Goal: Information Seeking & Learning: Learn about a topic

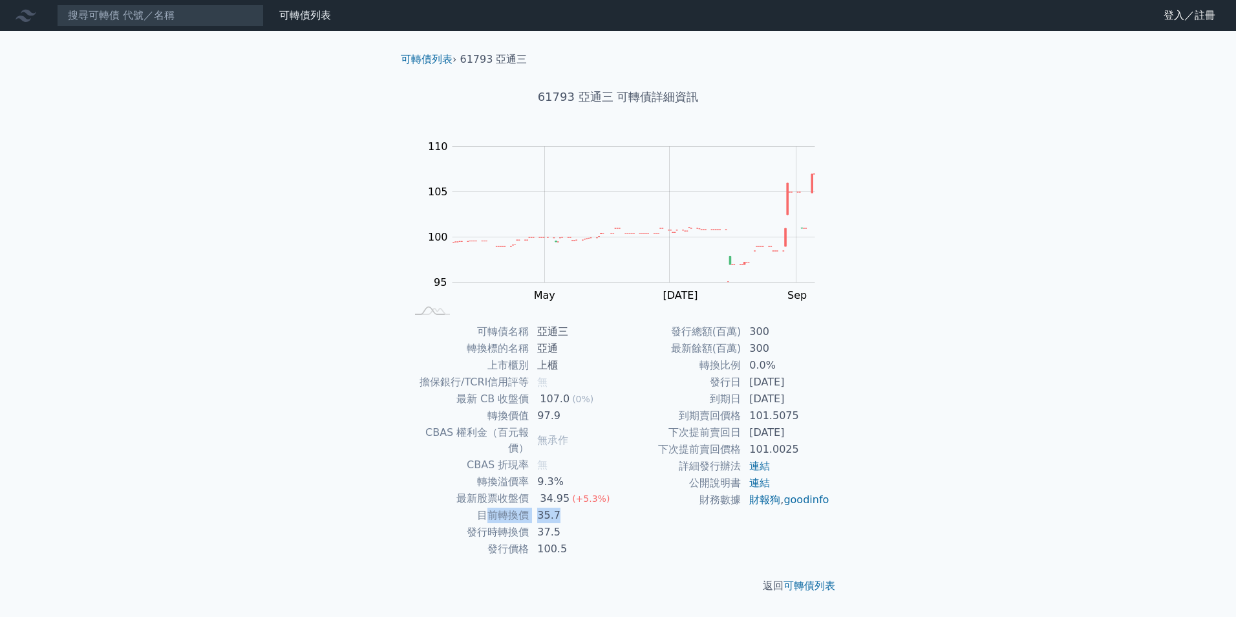
drag, startPoint x: 485, startPoint y: 503, endPoint x: 569, endPoint y: 505, distance: 84.1
click at [569, 507] on tr "目前轉換價 35.7" at bounding box center [512, 515] width 212 height 17
drag, startPoint x: 569, startPoint y: 505, endPoint x: 549, endPoint y: 519, distance: 24.7
click at [549, 524] on tr "發行時轉換價 37.5" at bounding box center [512, 532] width 212 height 17
drag, startPoint x: 549, startPoint y: 519, endPoint x: 579, endPoint y: 500, distance: 36.0
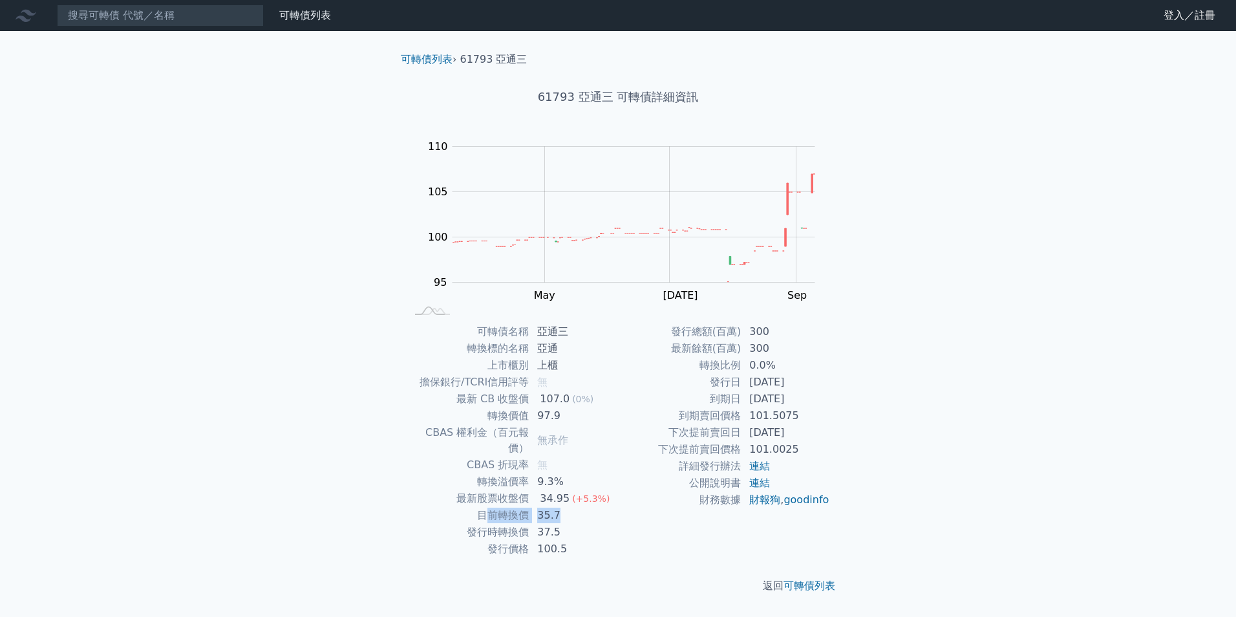
click at [579, 507] on tr "目前轉換價 35.7" at bounding box center [512, 515] width 212 height 17
drag, startPoint x: 753, startPoint y: 401, endPoint x: 815, endPoint y: 398, distance: 62.1
click at [815, 398] on td "[DATE]" at bounding box center [785, 398] width 89 height 17
drag, startPoint x: 720, startPoint y: 362, endPoint x: 781, endPoint y: 343, distance: 64.2
click at [781, 343] on tbody "發行總額(百萬) 300 最新餘額(百萬) 300 轉換比例 0.0% 發行日 2023-07-25 到期日 2026-07-25 到期賣回價格 101.50…" at bounding box center [724, 415] width 212 height 185
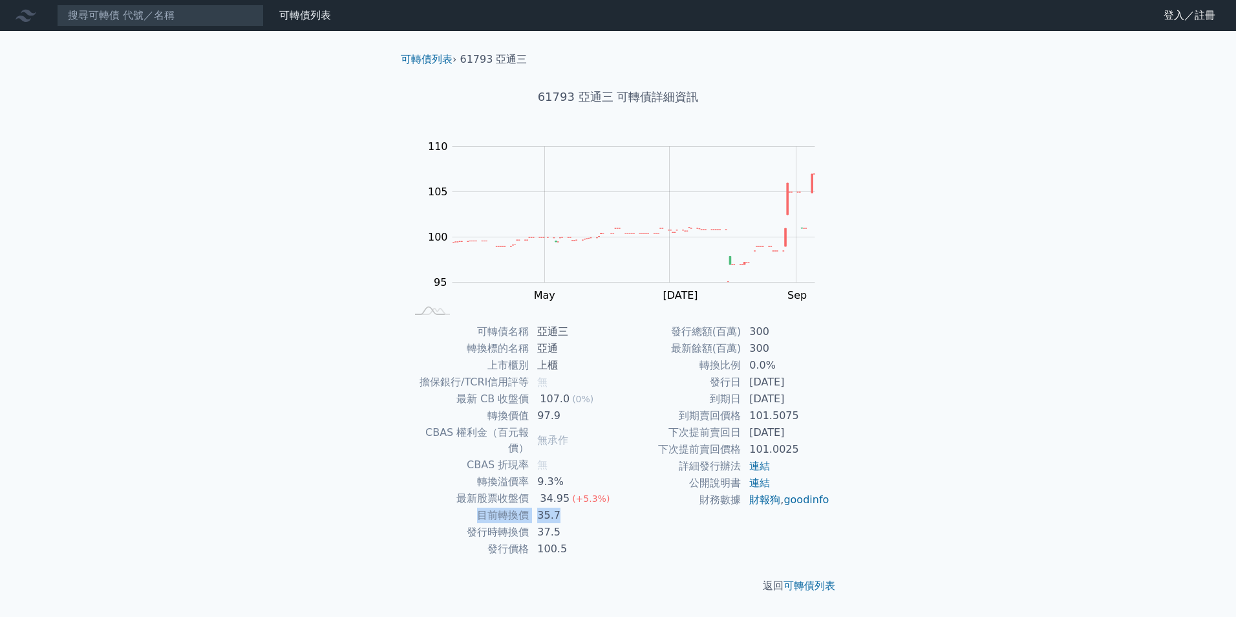
drag, startPoint x: 483, startPoint y: 494, endPoint x: 572, endPoint y: 500, distance: 89.3
click at [572, 507] on tr "目前轉換價 35.7" at bounding box center [512, 515] width 212 height 17
drag, startPoint x: 572, startPoint y: 500, endPoint x: 574, endPoint y: 511, distance: 11.2
click at [574, 524] on tr "發行時轉換價 37.5" at bounding box center [512, 532] width 212 height 17
click at [902, 389] on div "可轉債列表 財務數據 可轉債列表 財務數據 登入／註冊 登入／註冊 可轉債列表 › 61793 亞通三 61793 亞通三 可轉債詳細資訊 Zoom Out …" at bounding box center [618, 308] width 1236 height 617
